Goal: Information Seeking & Learning: Learn about a topic

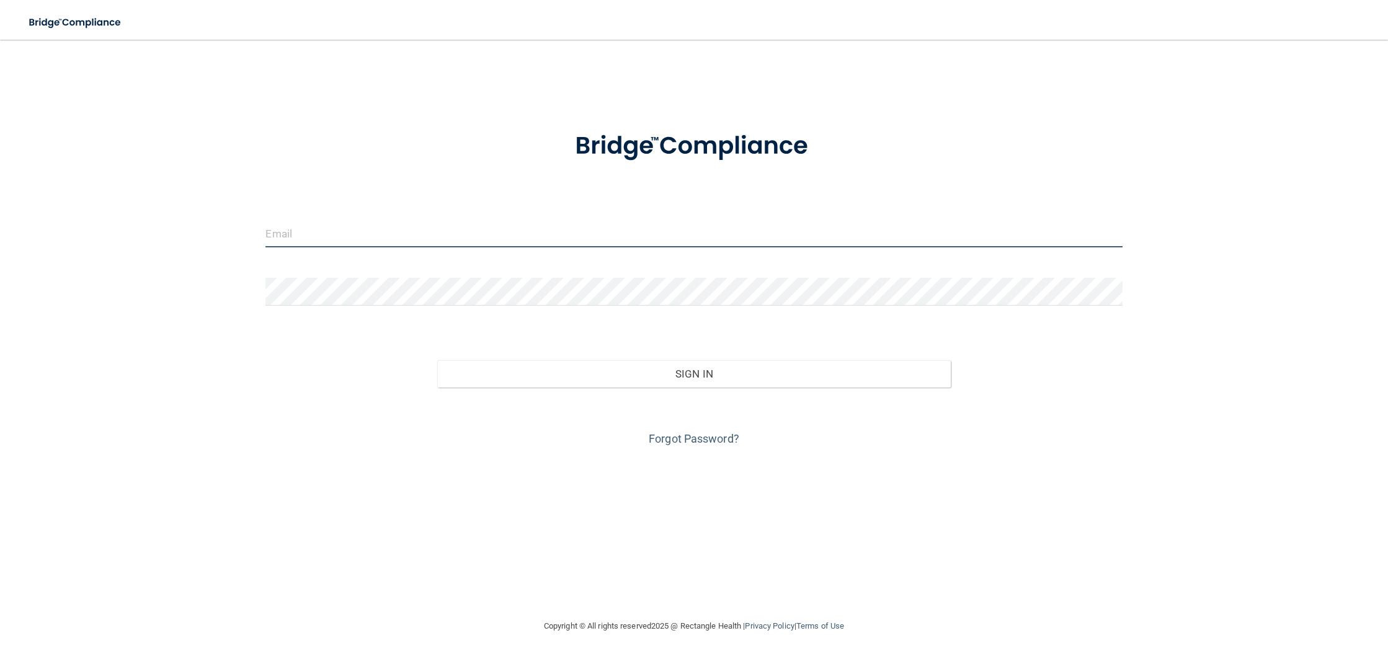
click at [454, 228] on input "email" at bounding box center [693, 233] width 856 height 28
type input "[PERSON_NAME][EMAIL_ADDRESS][DOMAIN_NAME]"
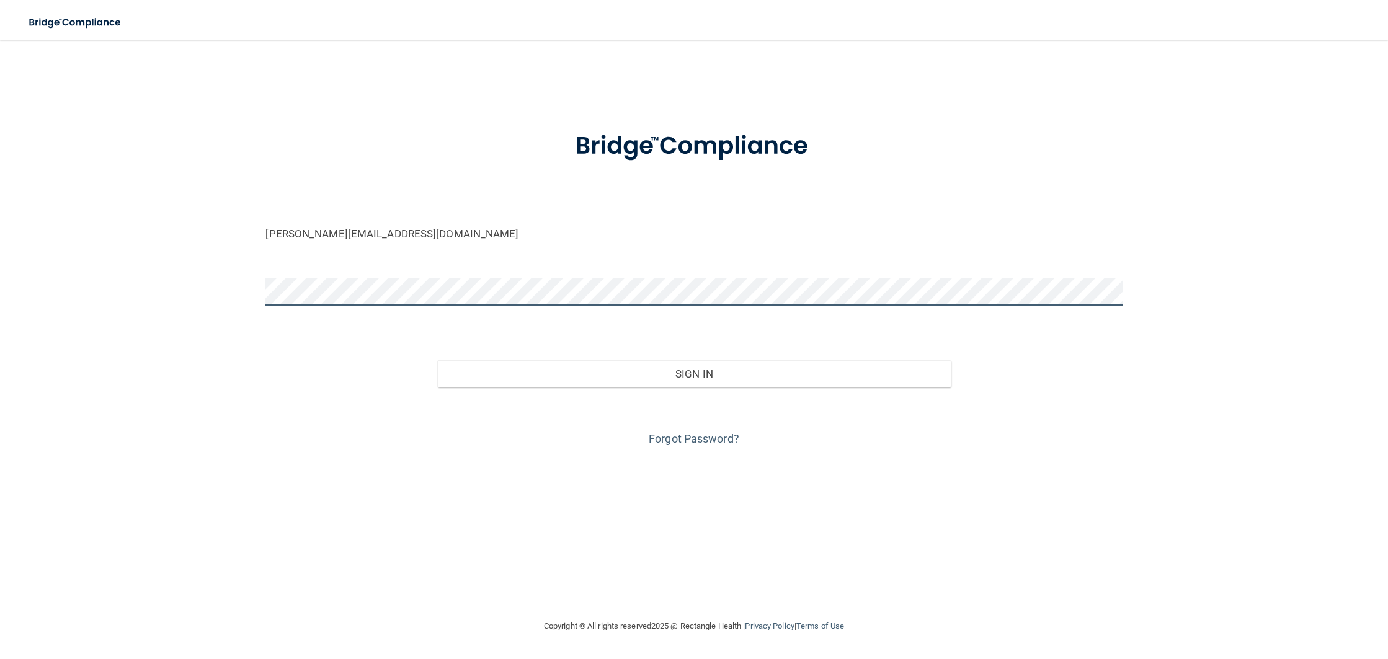
click at [437, 360] on button "Sign In" at bounding box center [694, 373] width 514 height 27
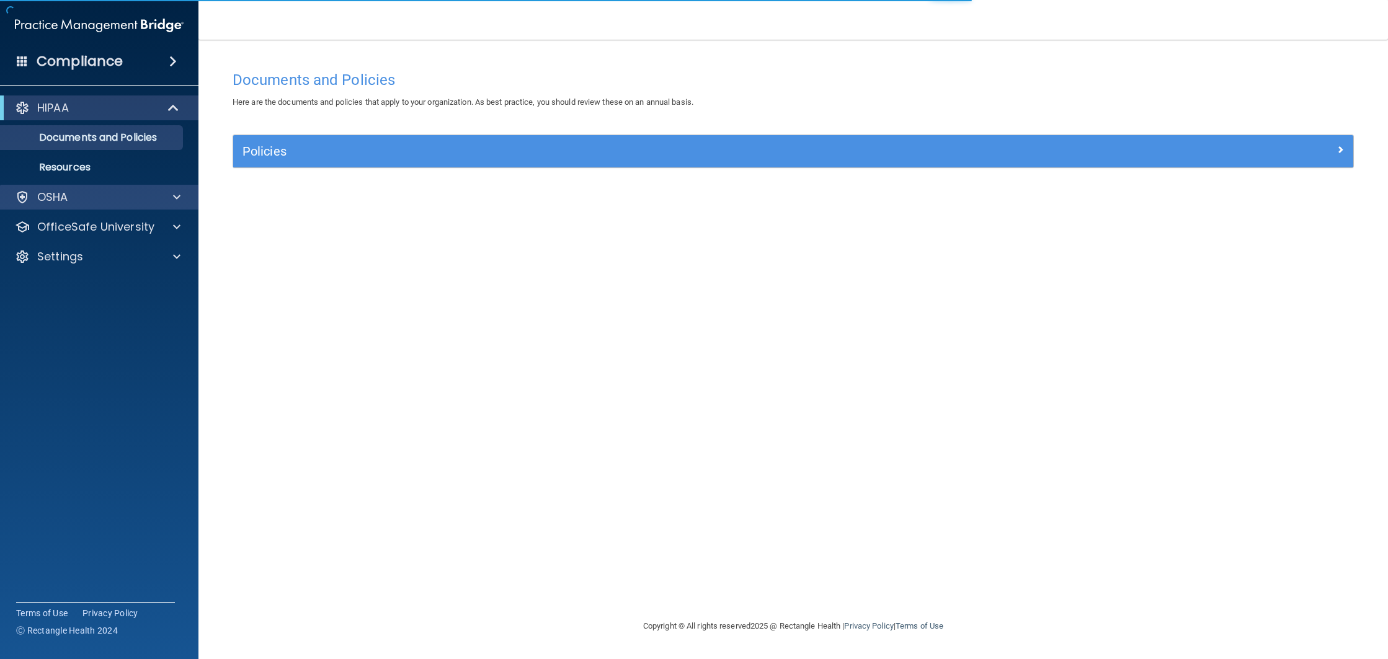
click at [162, 206] on div "OSHA" at bounding box center [99, 197] width 199 height 25
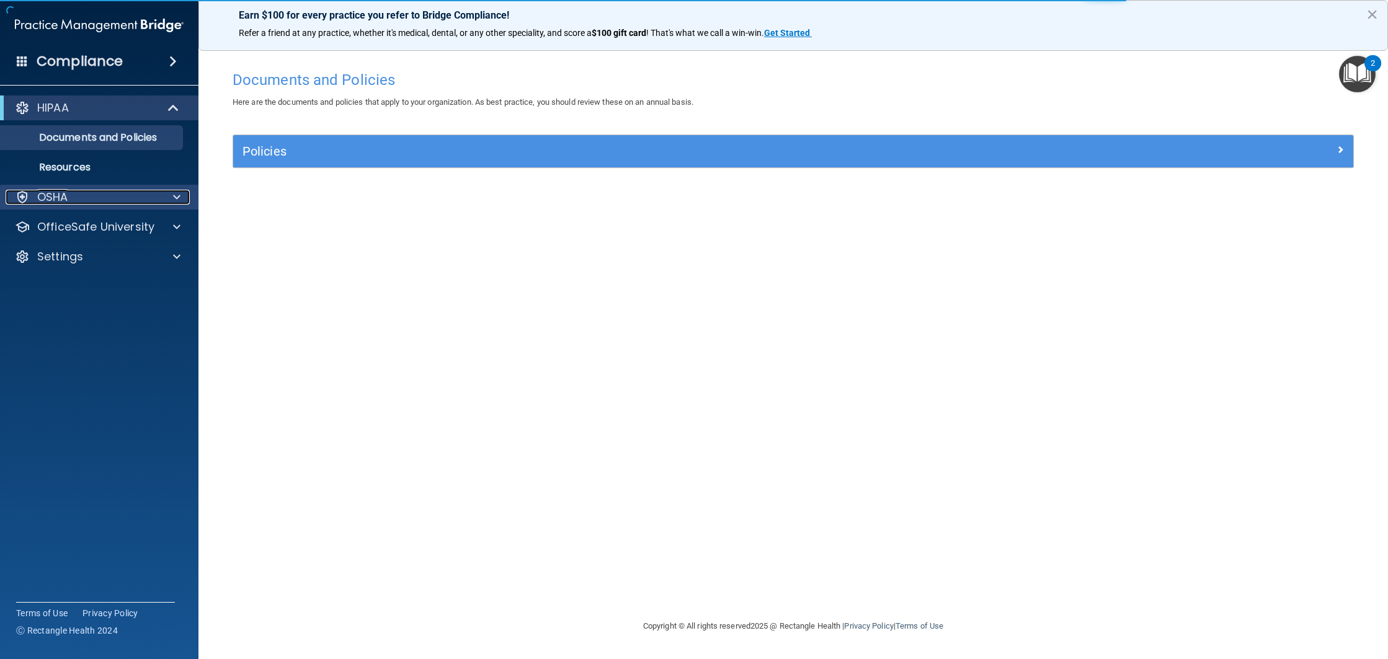
click at [175, 203] on span at bounding box center [176, 197] width 7 height 15
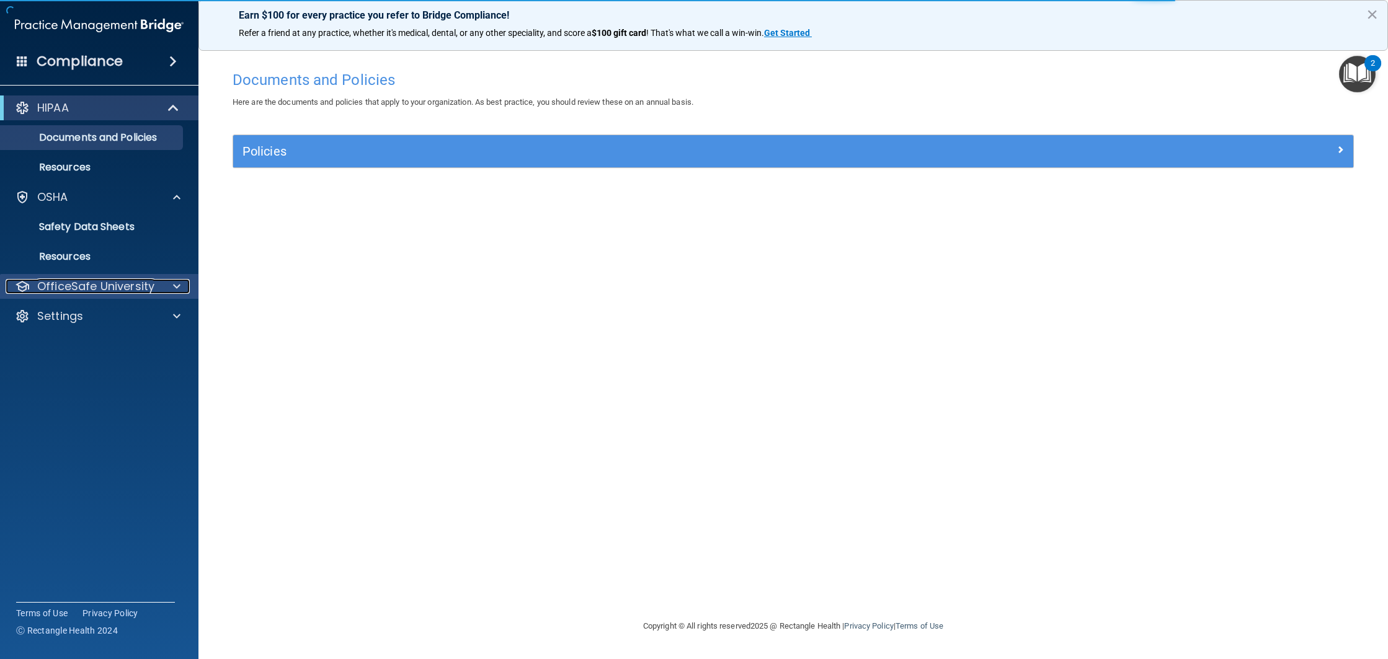
drag, startPoint x: 184, startPoint y: 289, endPoint x: 179, endPoint y: 283, distance: 7.5
click at [184, 288] on div at bounding box center [174, 286] width 31 height 15
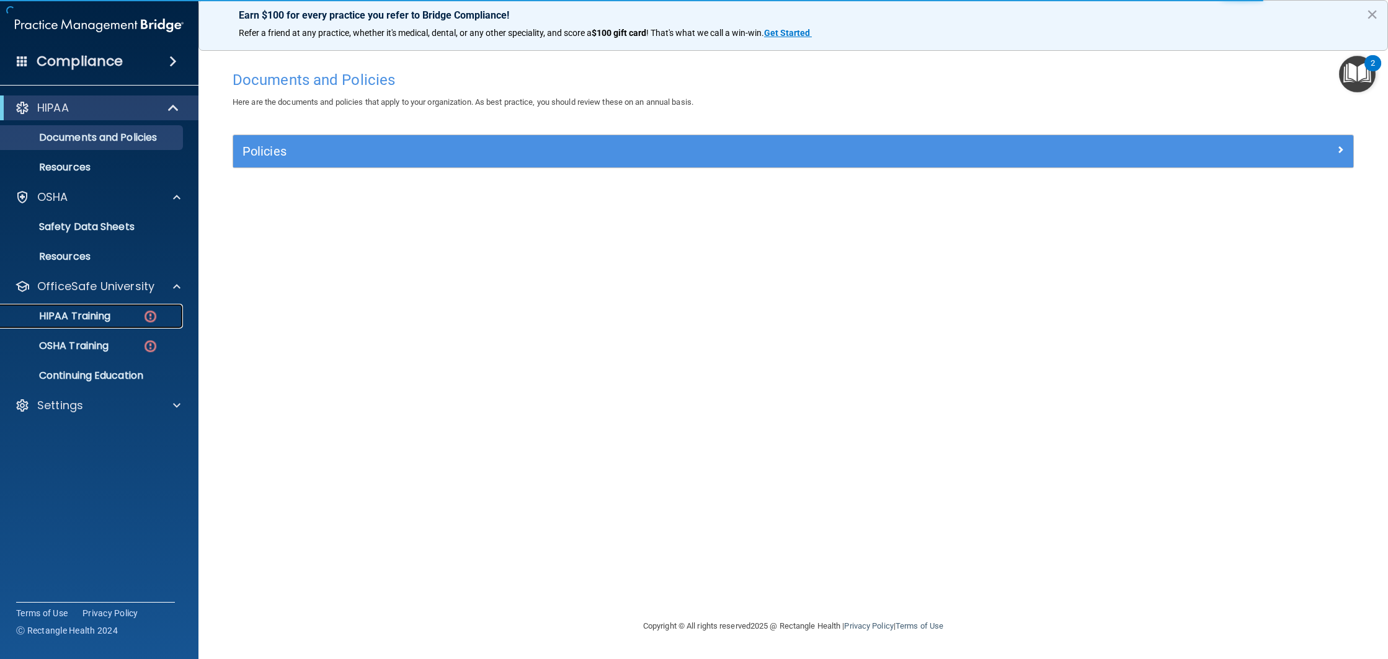
click at [135, 317] on div "HIPAA Training" at bounding box center [92, 316] width 169 height 12
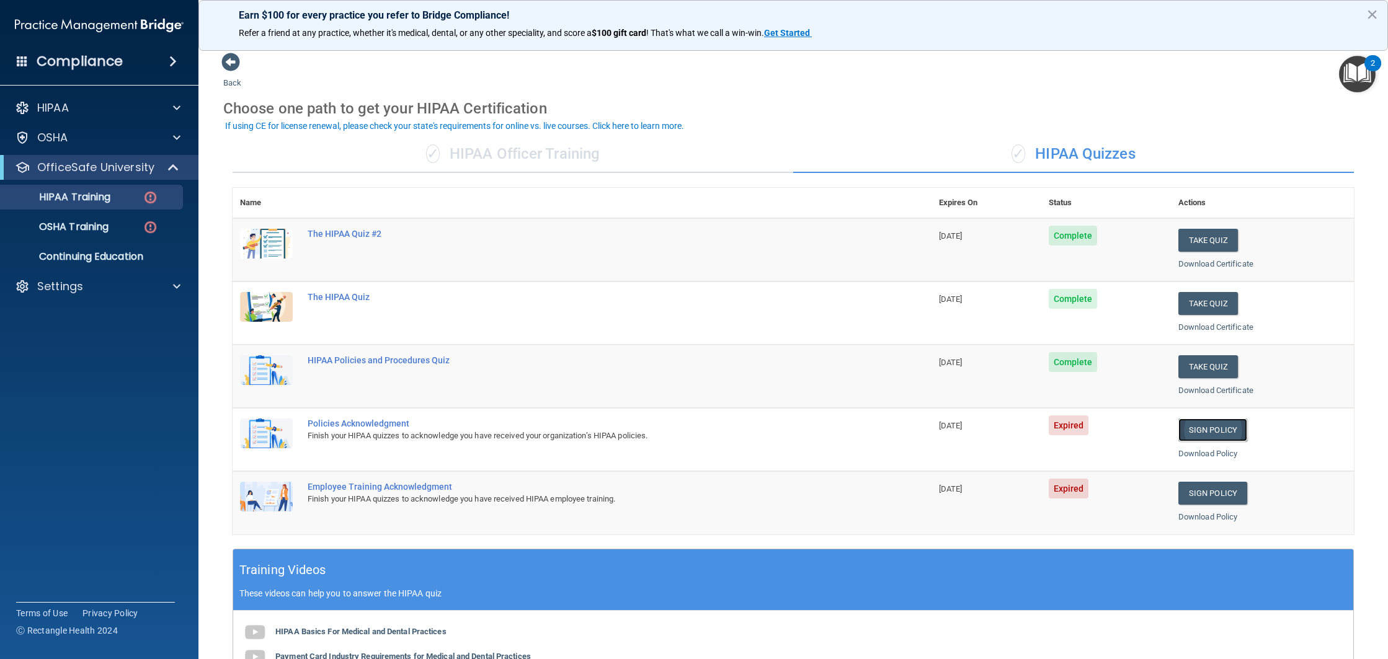
click at [1215, 430] on link "Sign Policy" at bounding box center [1212, 429] width 69 height 23
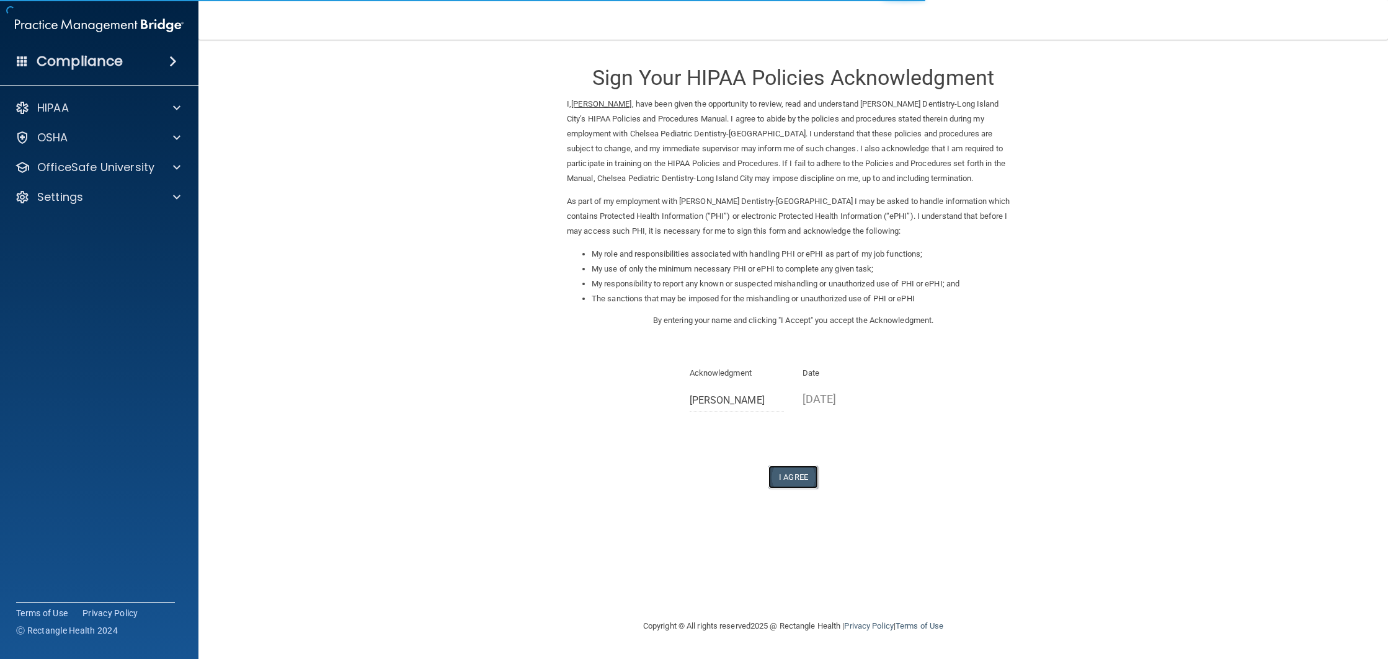
click at [799, 477] on button "I Agree" at bounding box center [793, 477] width 50 height 23
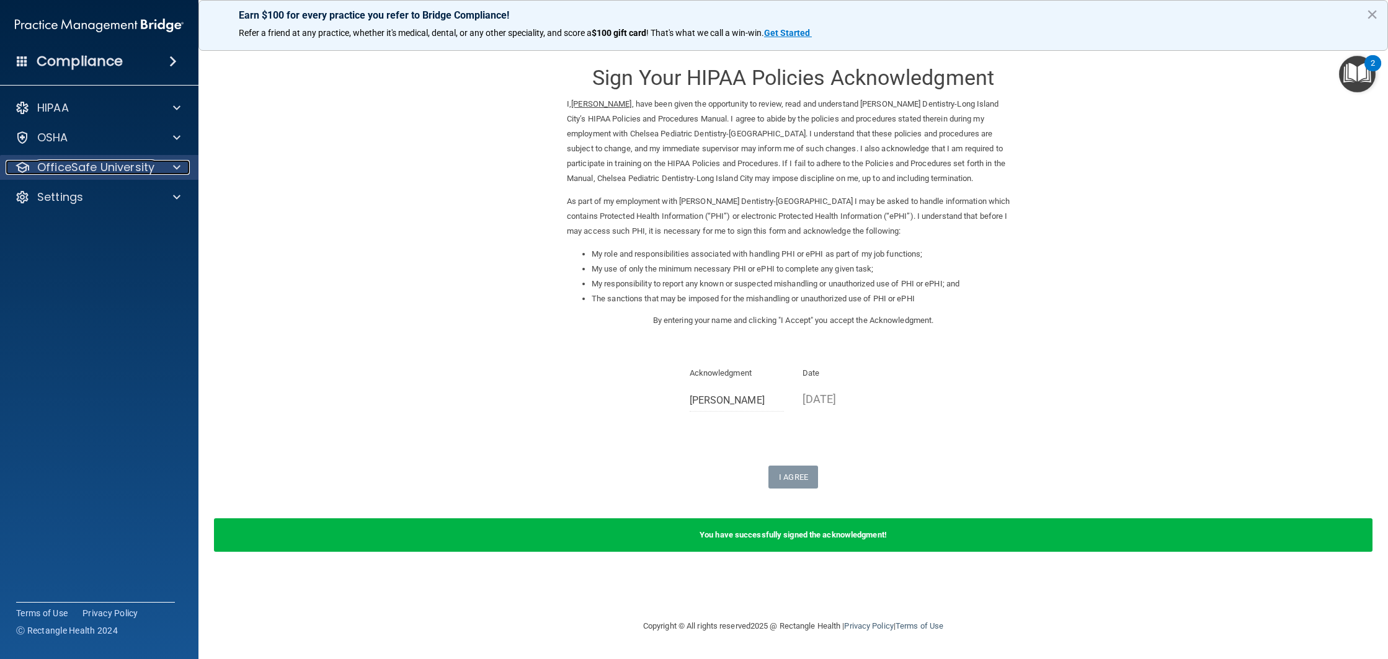
click at [161, 170] on div at bounding box center [174, 167] width 31 height 15
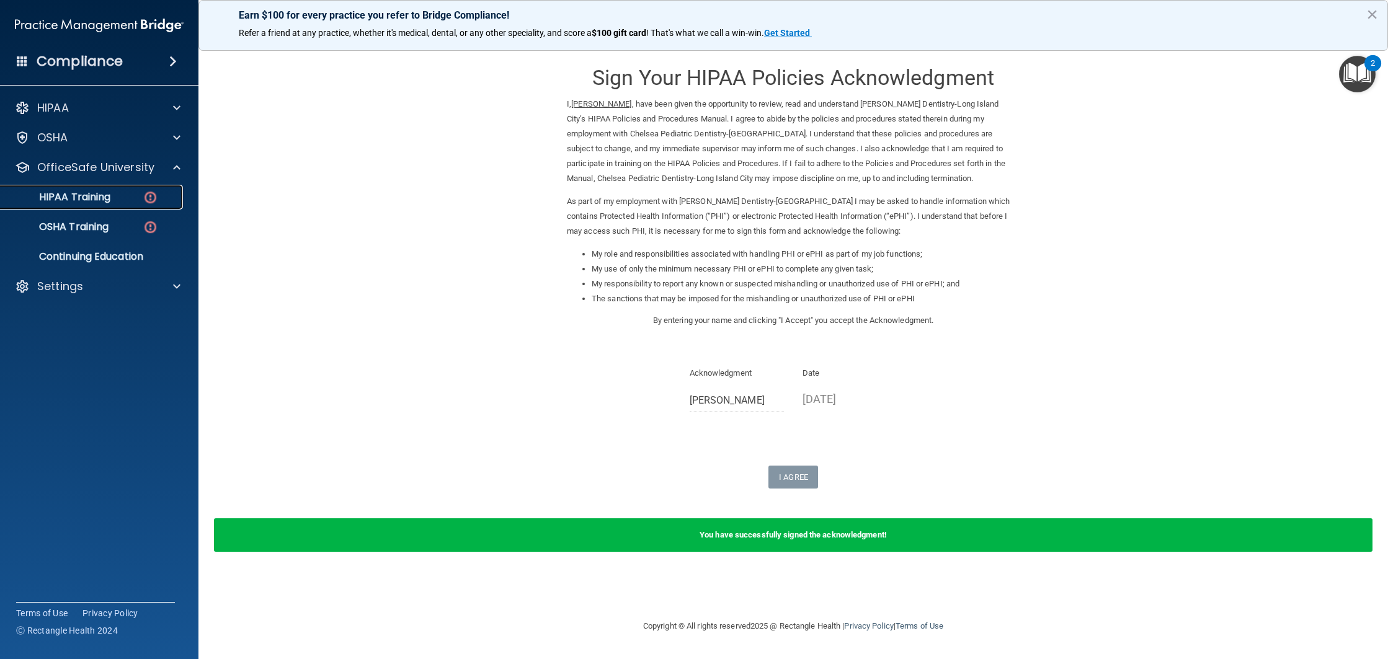
click at [136, 201] on div "HIPAA Training" at bounding box center [92, 197] width 169 height 12
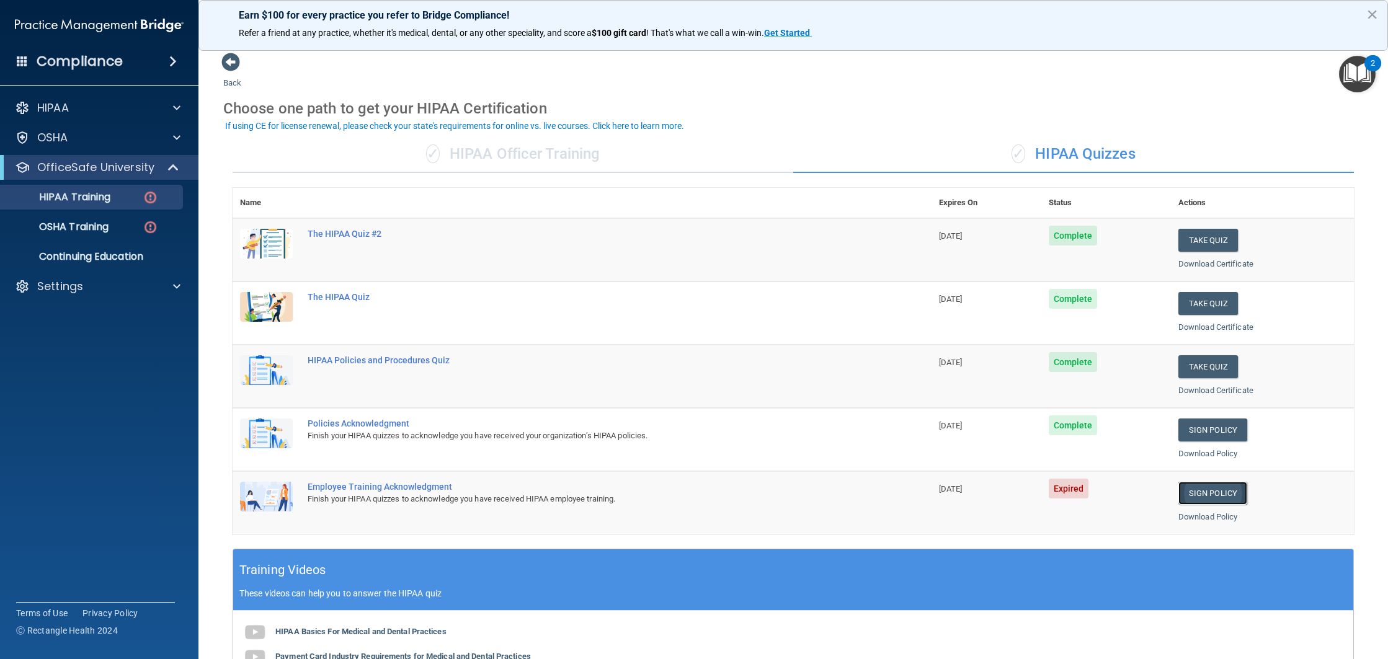
click at [1200, 492] on link "Sign Policy" at bounding box center [1212, 493] width 69 height 23
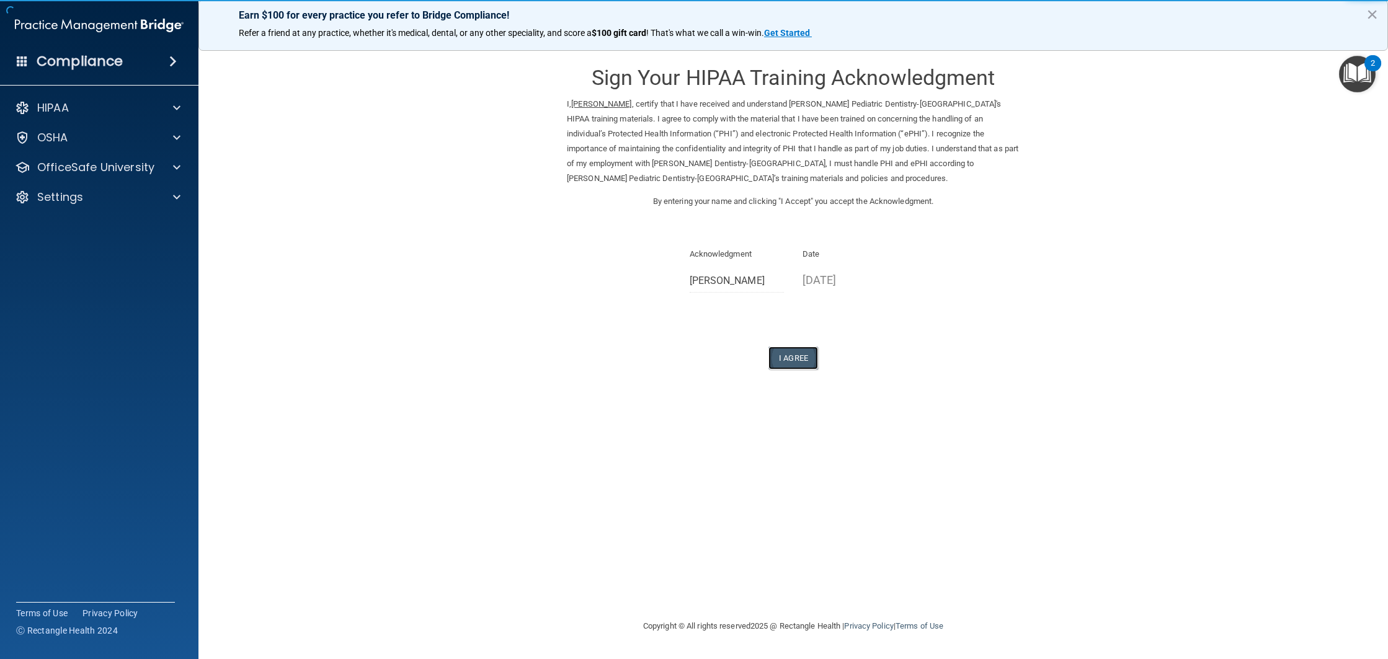
click at [797, 360] on button "I Agree" at bounding box center [793, 358] width 50 height 23
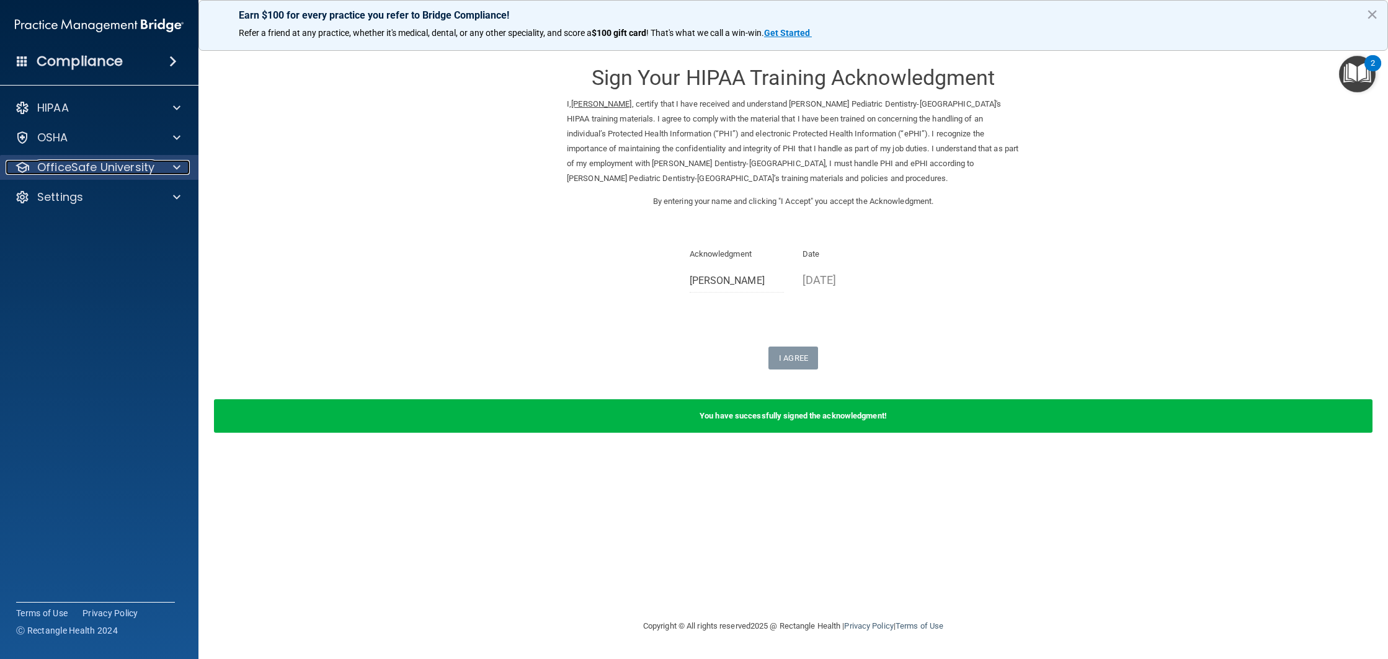
click at [127, 167] on p "OfficeSafe University" at bounding box center [95, 167] width 117 height 15
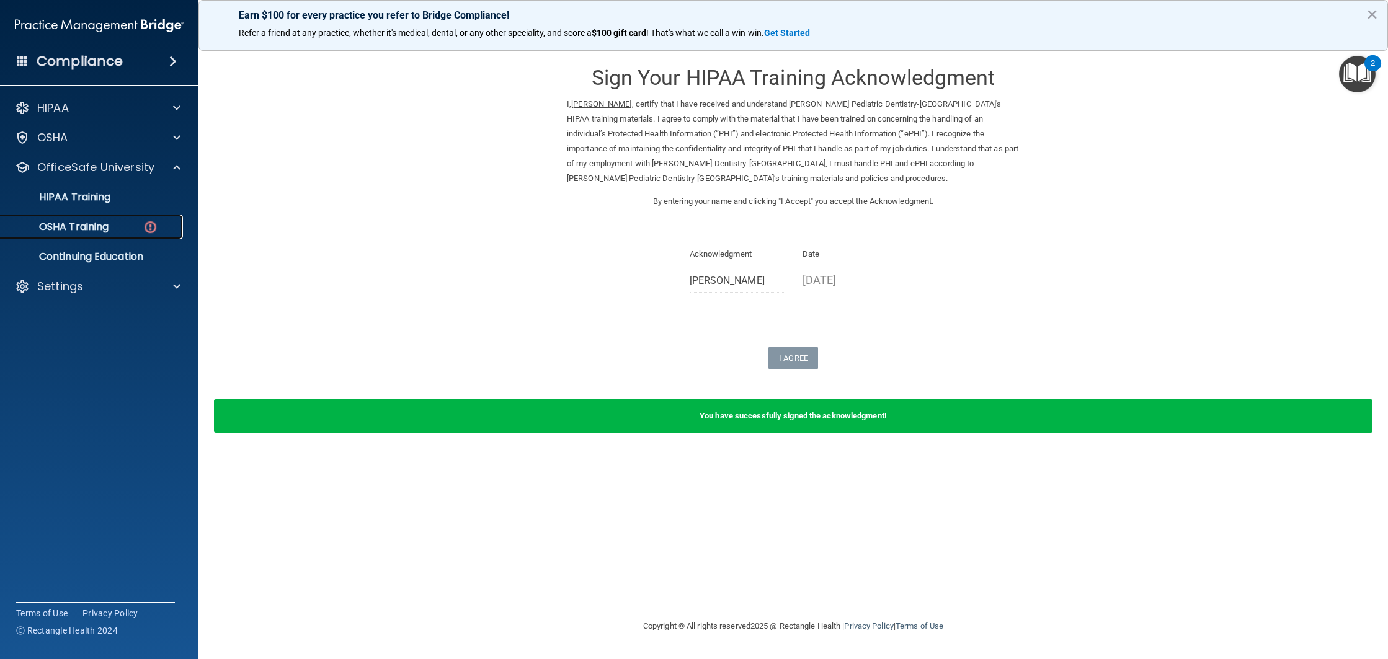
click at [126, 231] on div "OSHA Training" at bounding box center [92, 227] width 169 height 12
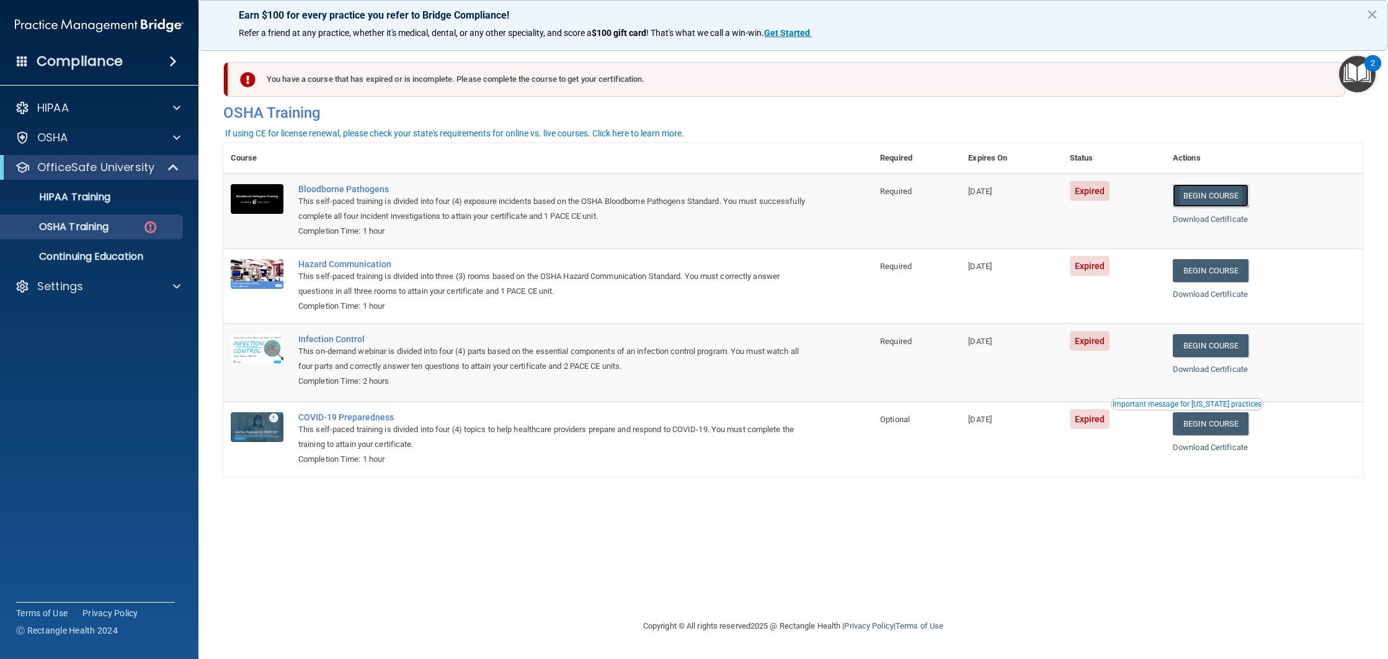
click at [1221, 195] on link "Begin Course" at bounding box center [1210, 195] width 76 height 23
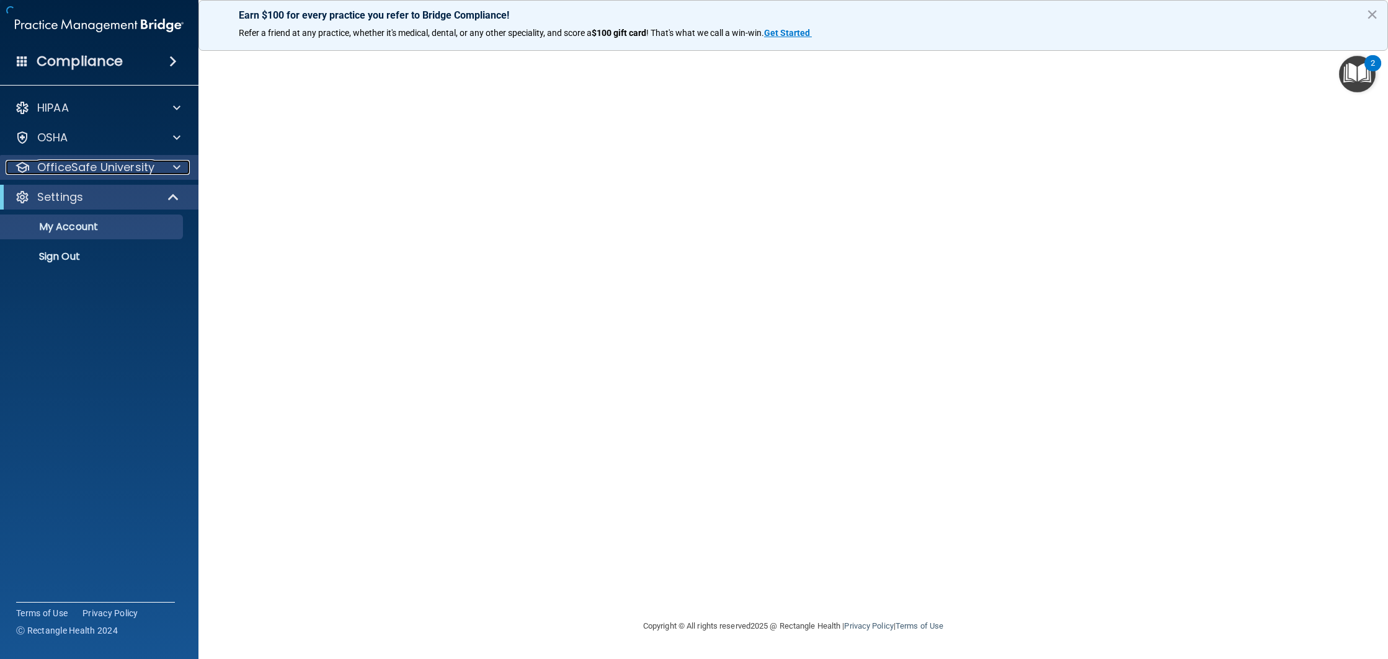
click at [161, 174] on div at bounding box center [174, 167] width 31 height 15
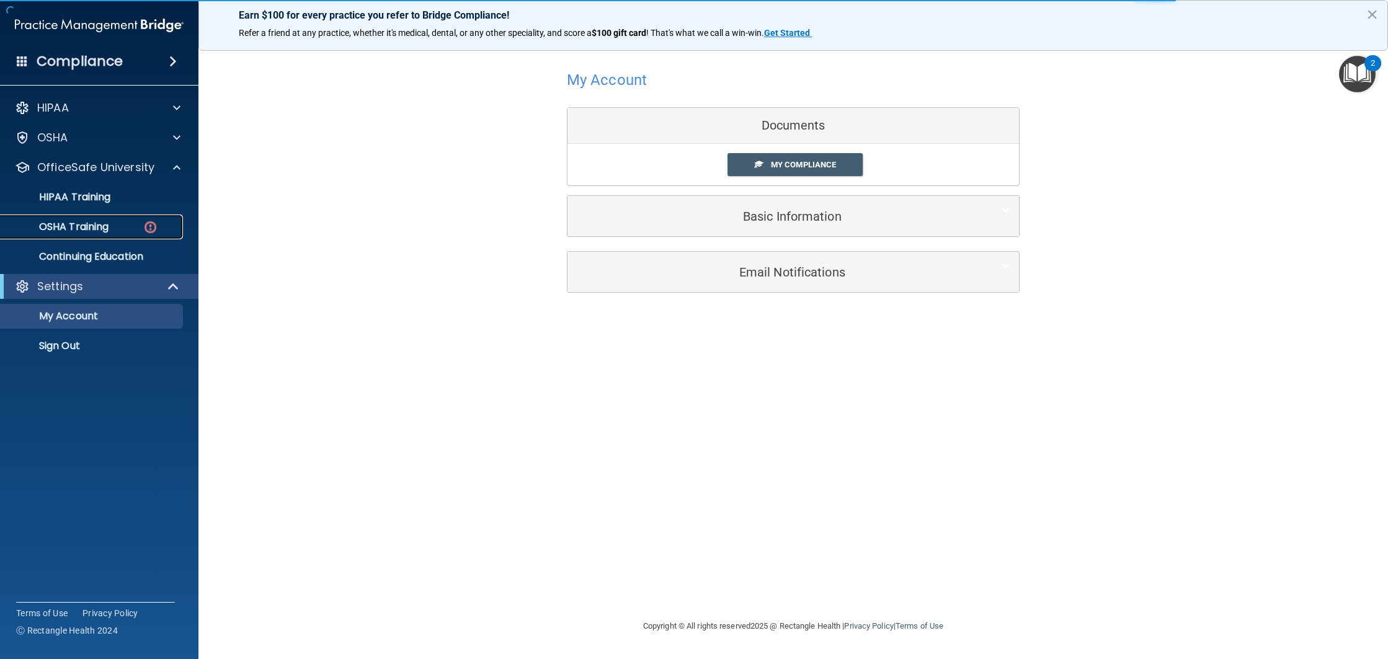
click at [133, 224] on div "OSHA Training" at bounding box center [92, 227] width 169 height 12
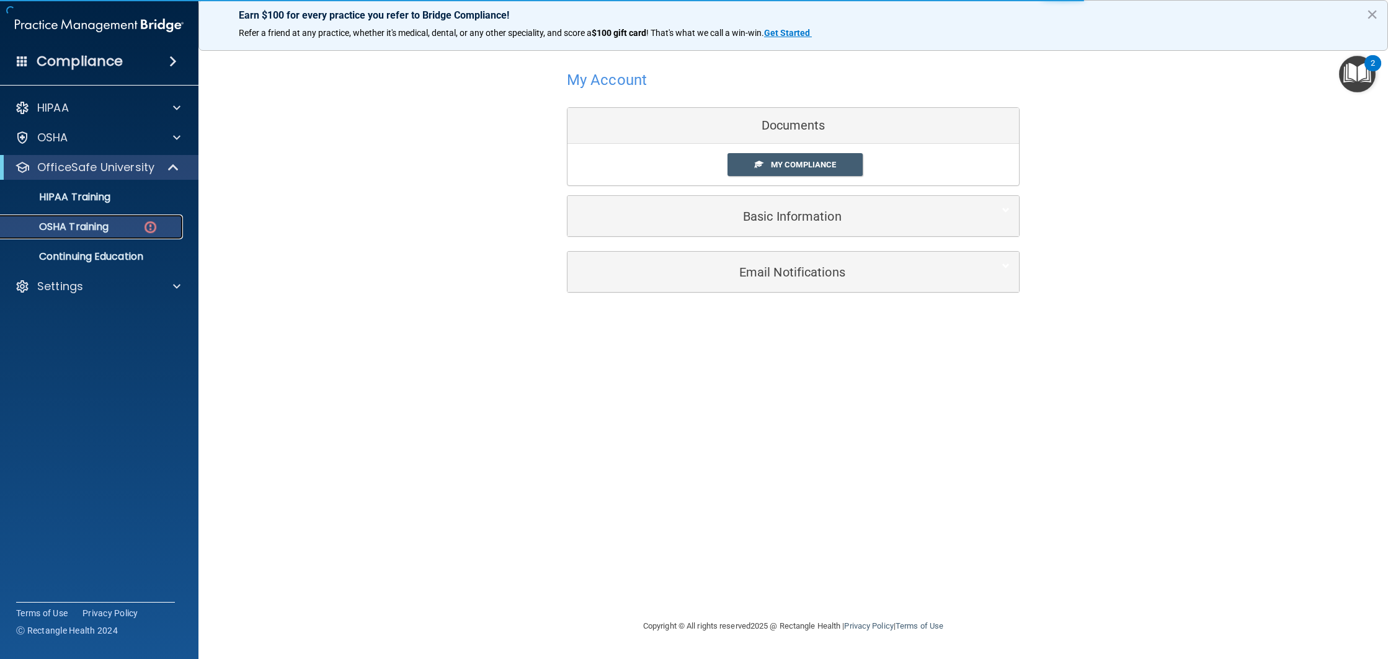
click at [107, 231] on p "OSHA Training" at bounding box center [58, 227] width 100 height 12
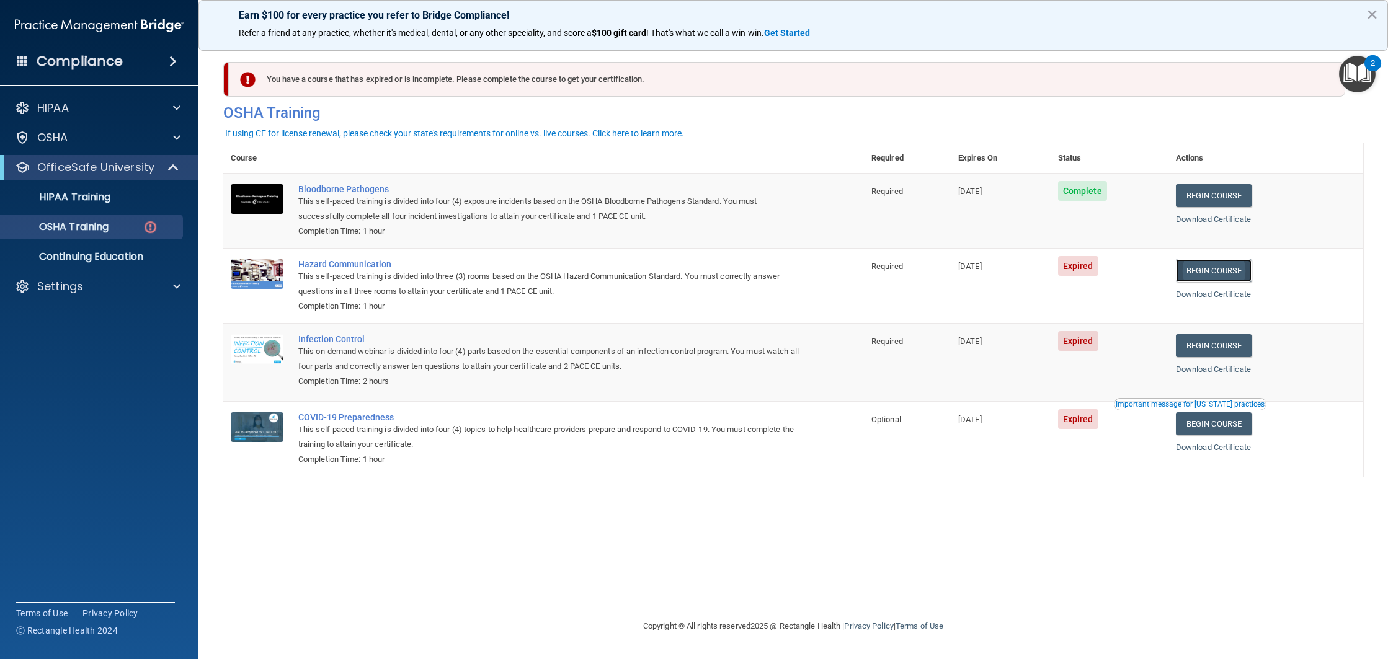
click at [1247, 272] on link "Begin Course" at bounding box center [1214, 270] width 76 height 23
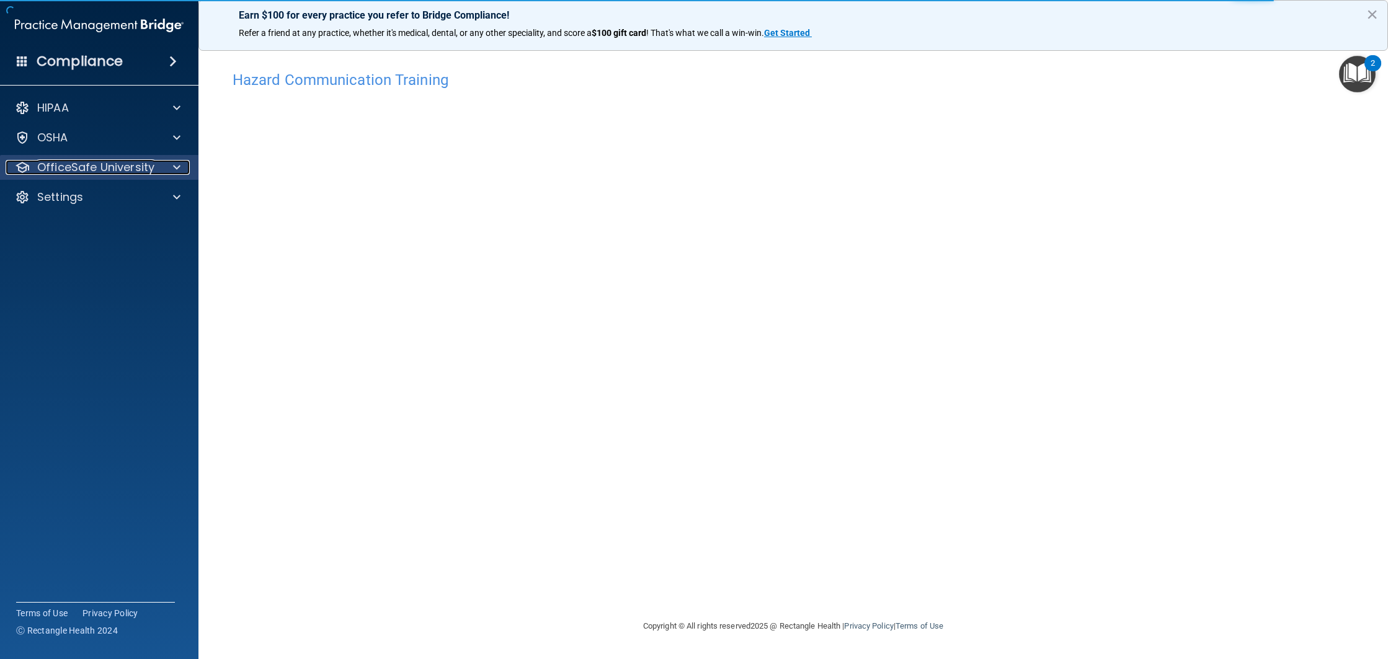
click at [158, 166] on div "OfficeSafe University" at bounding box center [83, 167] width 154 height 15
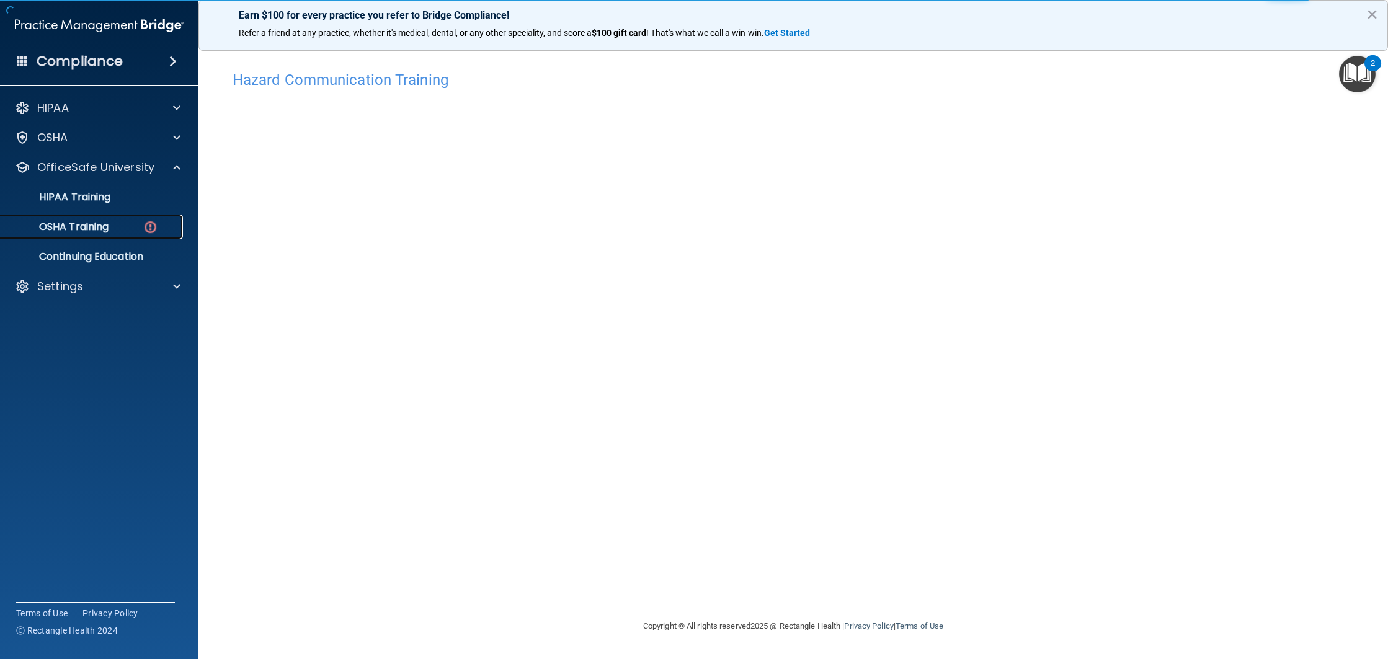
click at [133, 221] on div "OSHA Training" at bounding box center [92, 227] width 169 height 12
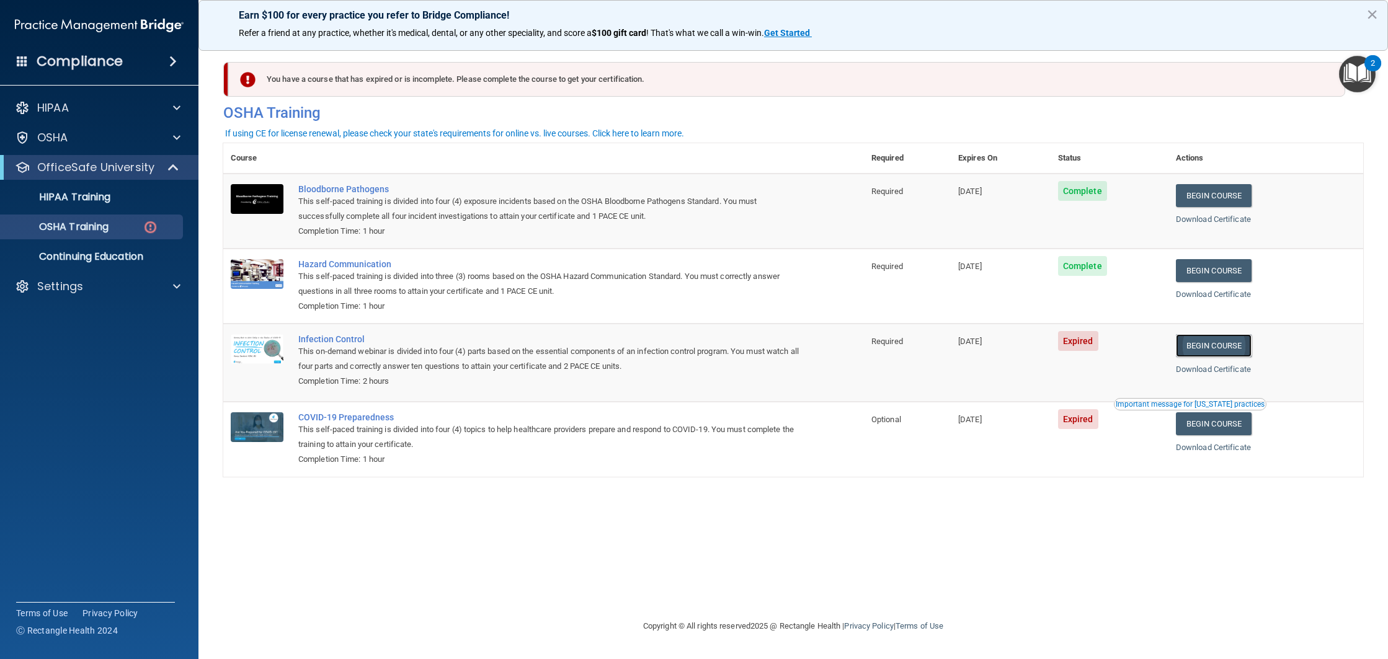
click at [1220, 347] on link "Begin Course" at bounding box center [1214, 345] width 76 height 23
click at [117, 190] on link "HIPAA Training" at bounding box center [85, 197] width 195 height 25
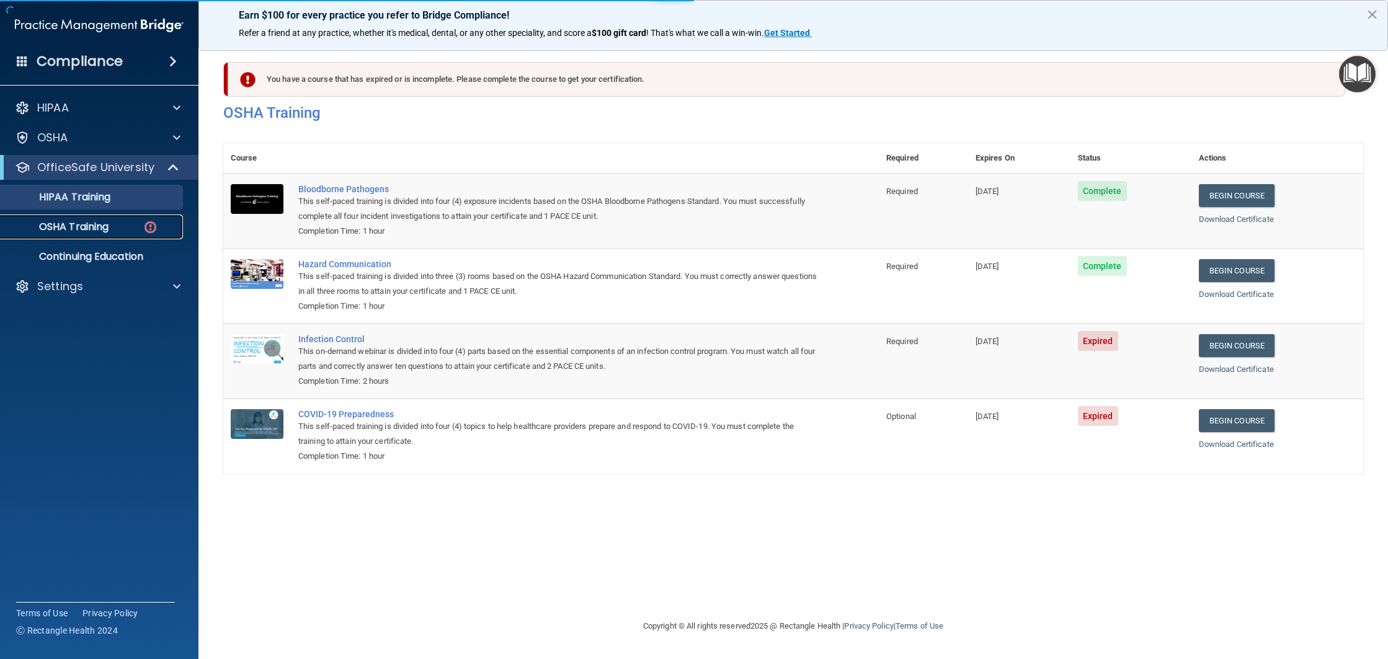
click at [141, 226] on div "OSHA Training" at bounding box center [92, 227] width 169 height 12
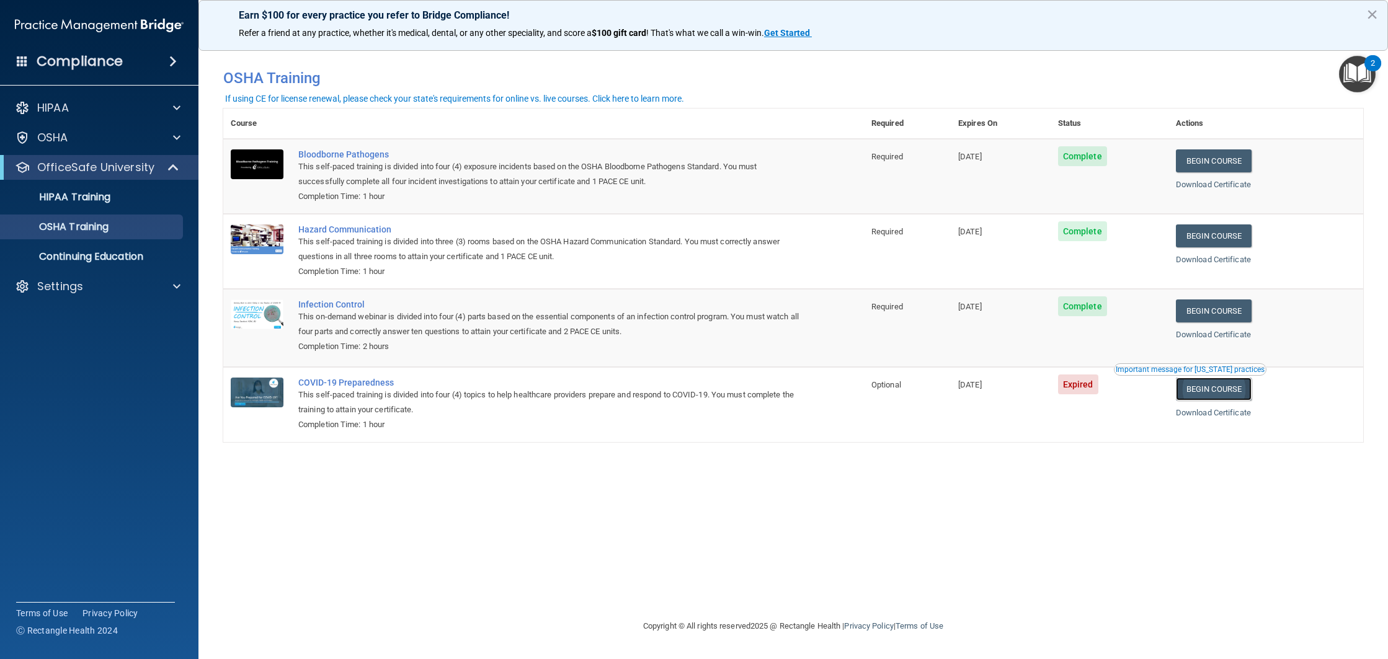
click at [1239, 392] on link "Begin Course" at bounding box center [1214, 389] width 76 height 23
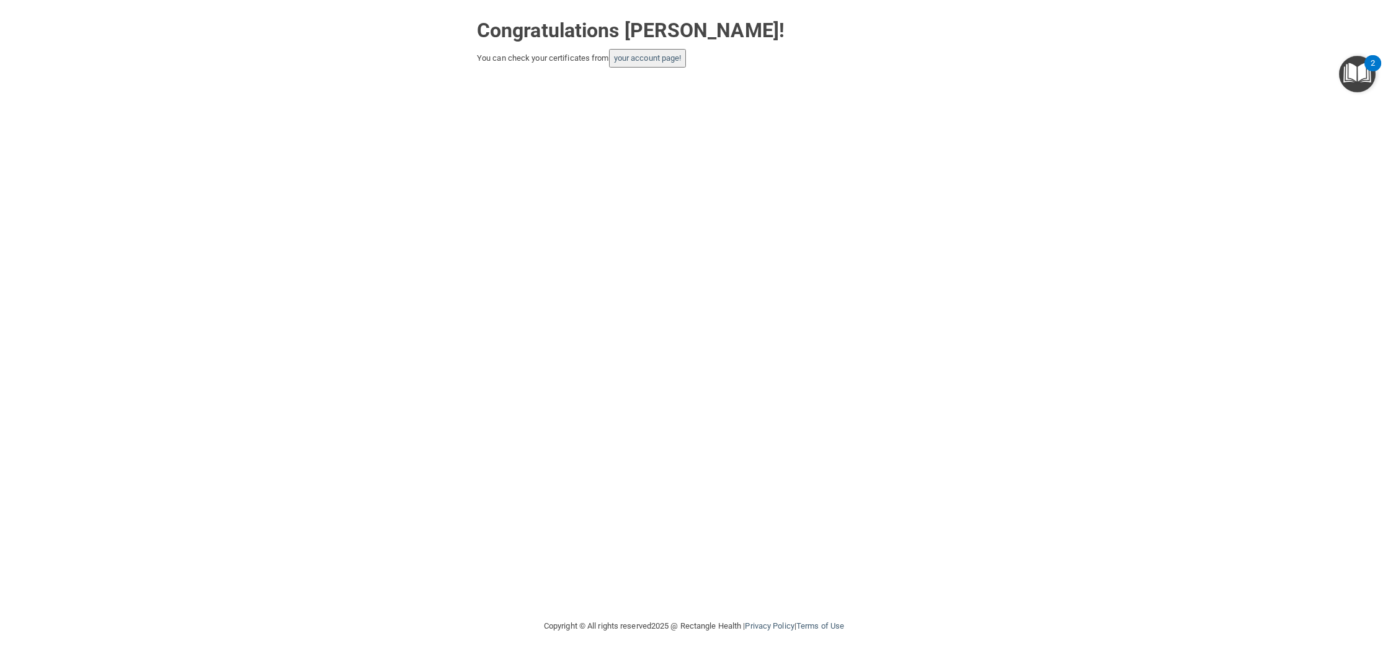
click at [647, 66] on button "your account page!" at bounding box center [647, 58] width 77 height 19
click at [662, 56] on link "your account page!" at bounding box center [648, 57] width 68 height 9
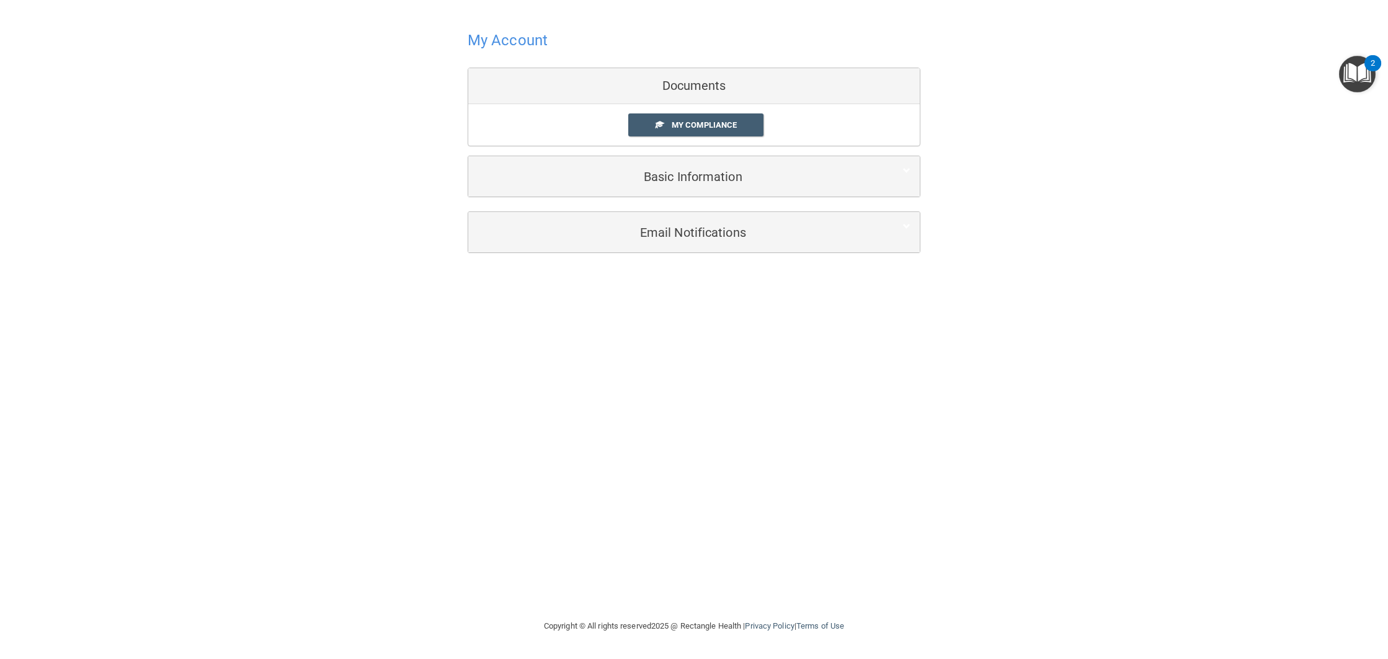
click at [500, 44] on h4 "My Account" at bounding box center [507, 40] width 80 height 16
click at [712, 130] on link "My Compliance" at bounding box center [696, 124] width 136 height 23
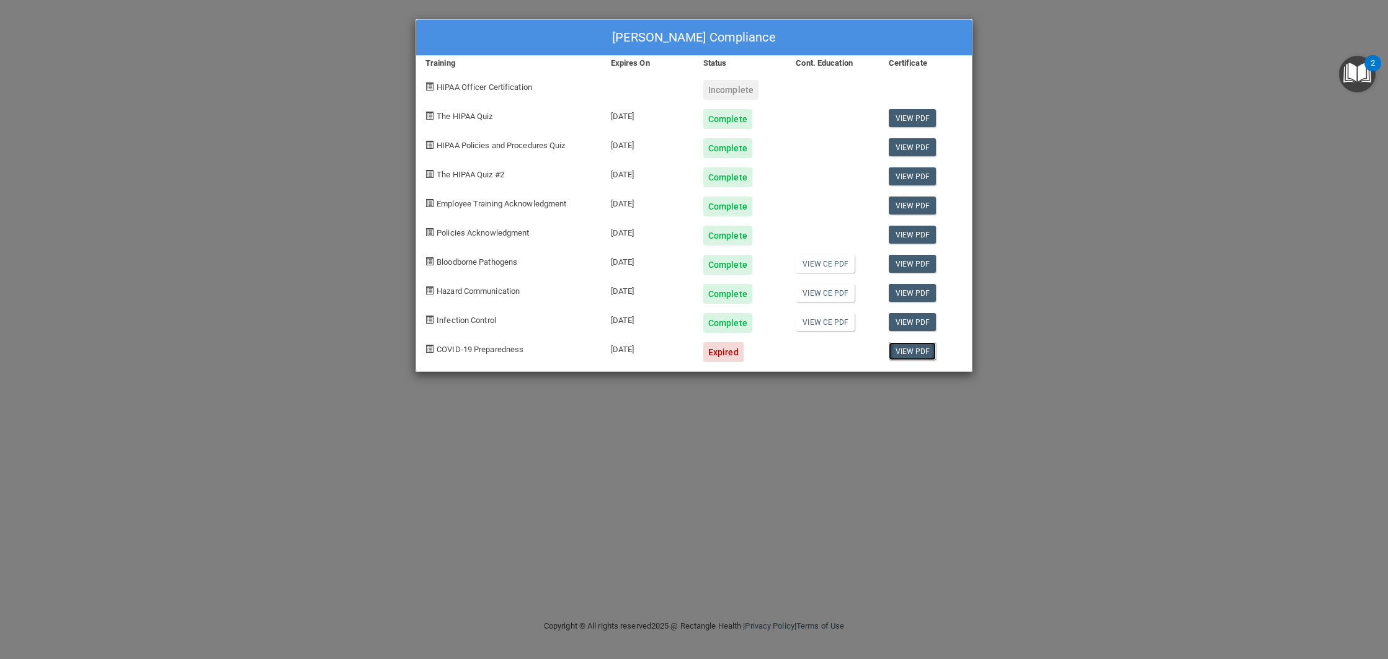
click at [914, 353] on link "View PDF" at bounding box center [912, 351] width 48 height 18
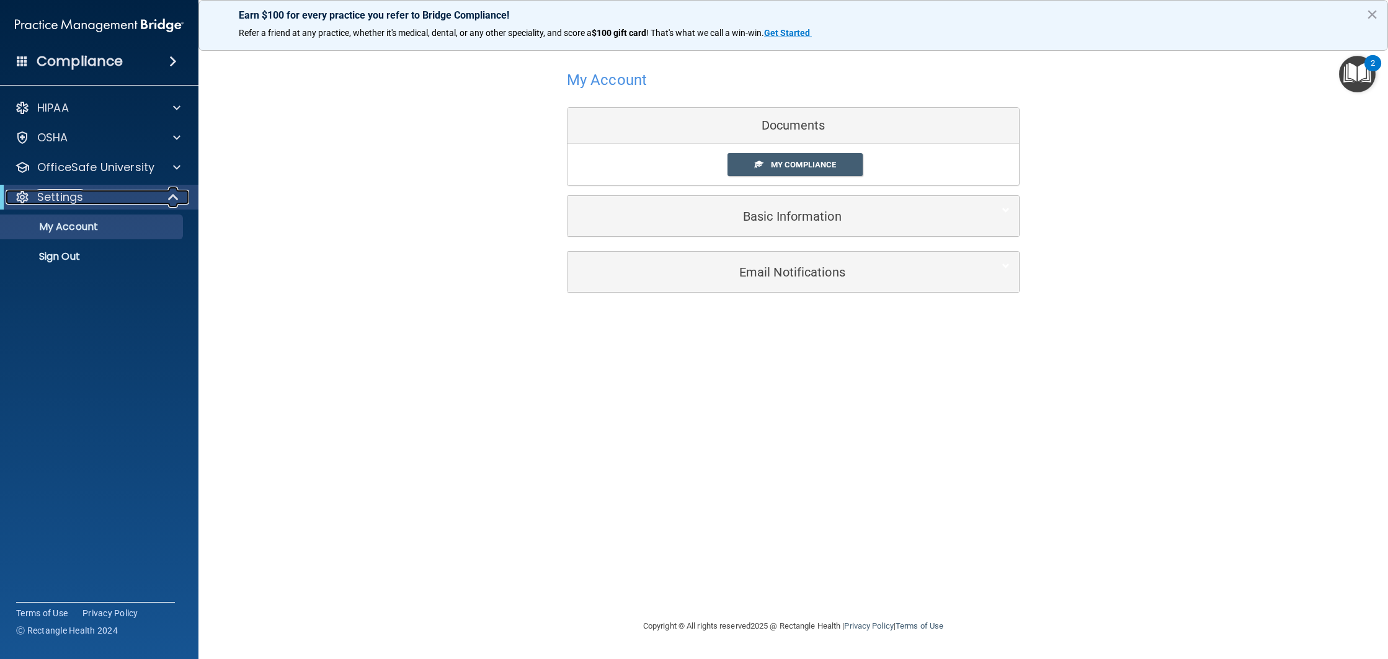
click at [170, 193] on span at bounding box center [174, 197] width 11 height 15
drag, startPoint x: 170, startPoint y: 195, endPoint x: 175, endPoint y: 186, distance: 10.0
click at [171, 194] on div at bounding box center [174, 197] width 30 height 15
click at [172, 174] on div at bounding box center [174, 167] width 31 height 15
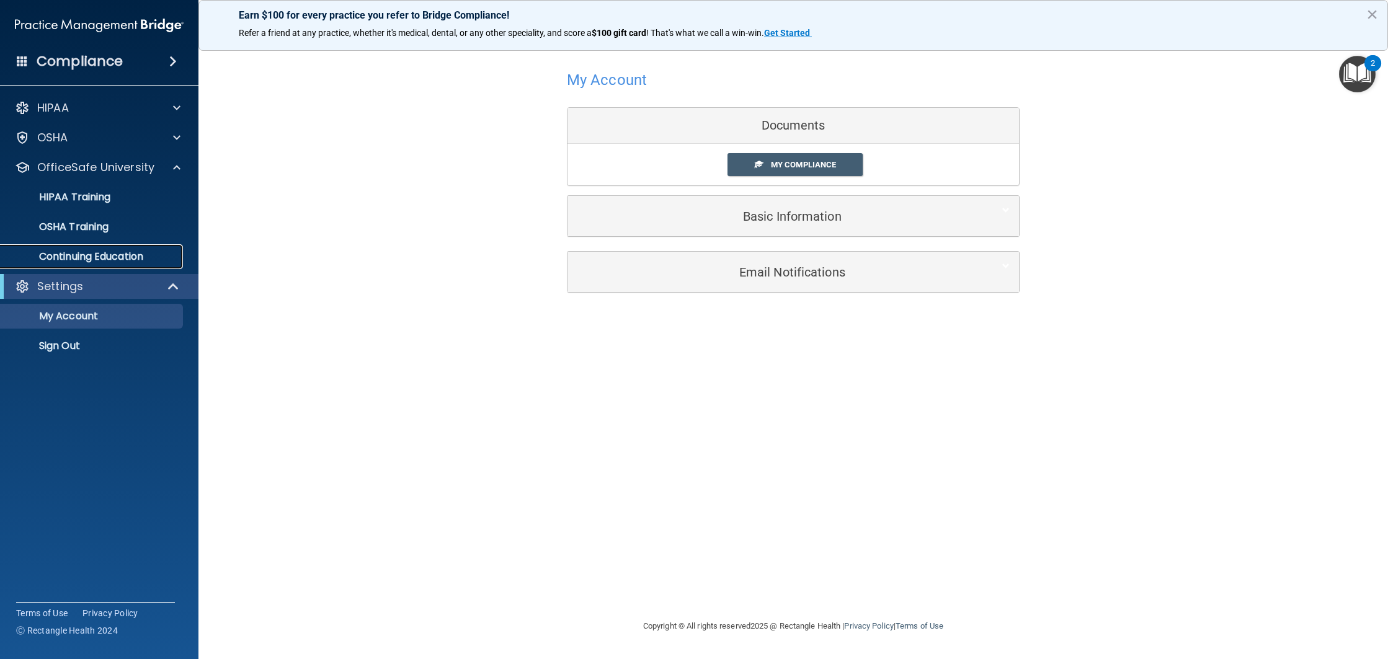
click at [127, 259] on p "Continuing Education" at bounding box center [92, 256] width 169 height 12
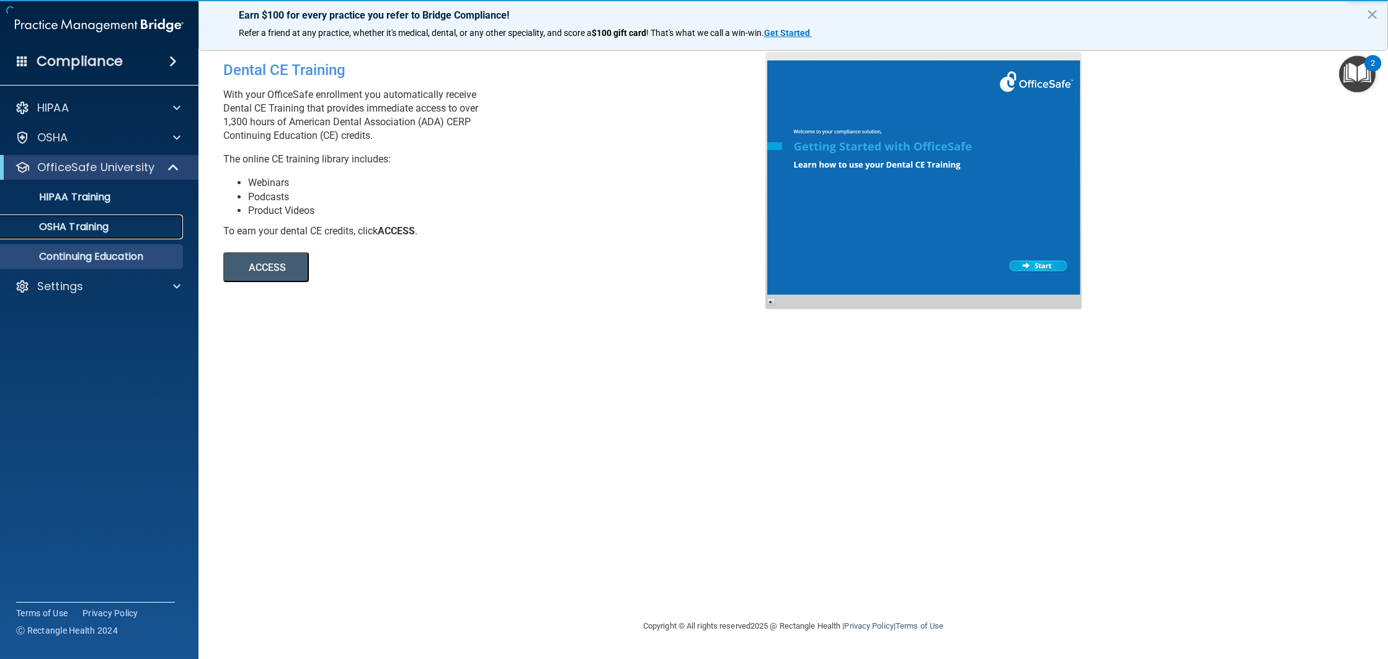
click at [102, 229] on p "OSHA Training" at bounding box center [58, 227] width 100 height 12
